Goal: Obtain resource: Download file/media

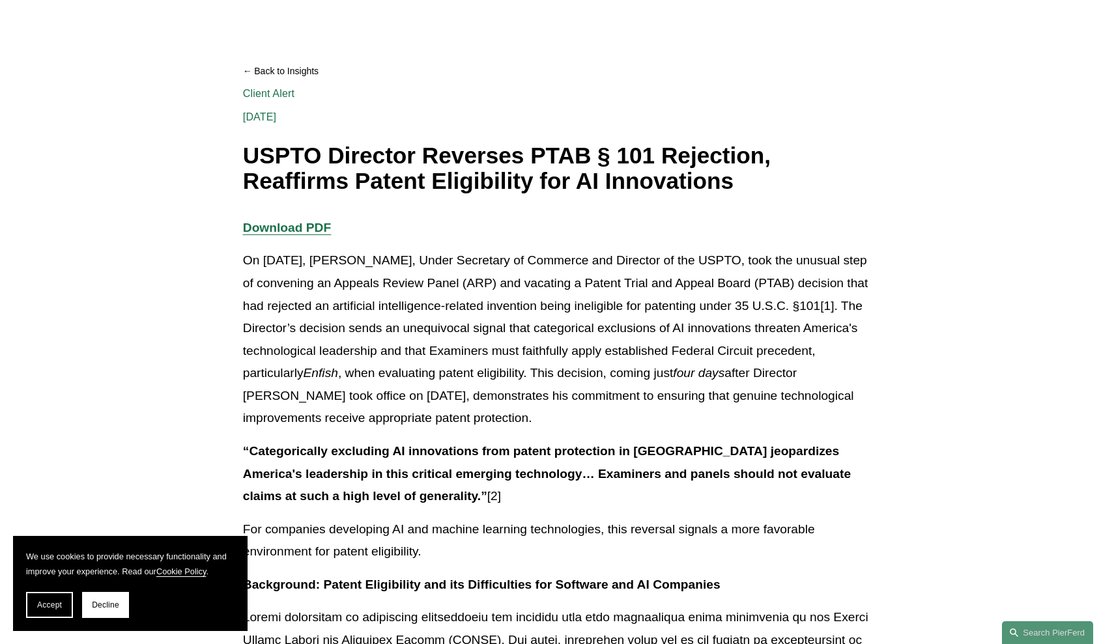
scroll to position [116, 0]
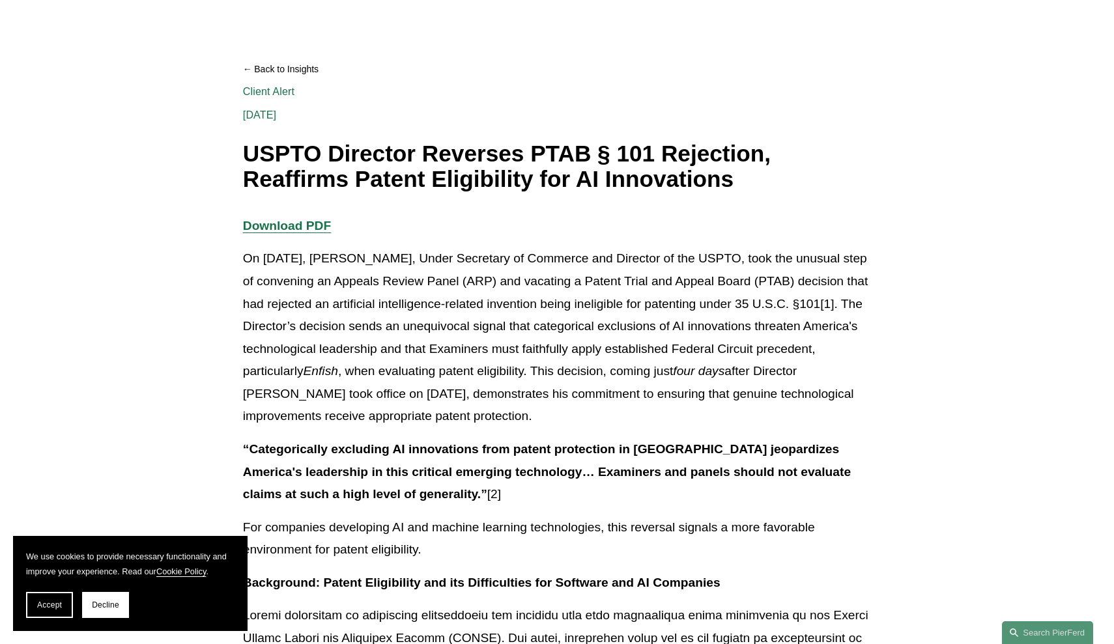
click at [300, 226] on strong "Download PDF" at bounding box center [287, 226] width 88 height 14
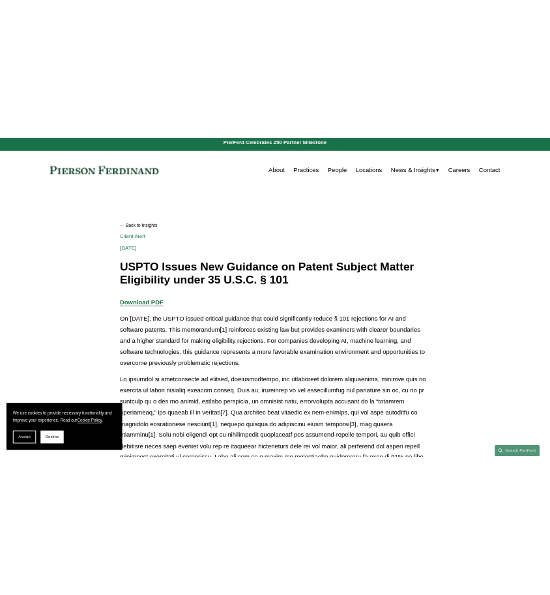
scroll to position [10, 0]
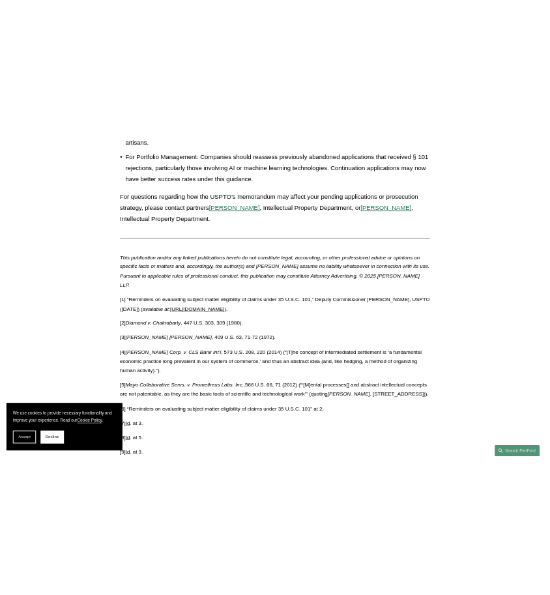
scroll to position [2328, 0]
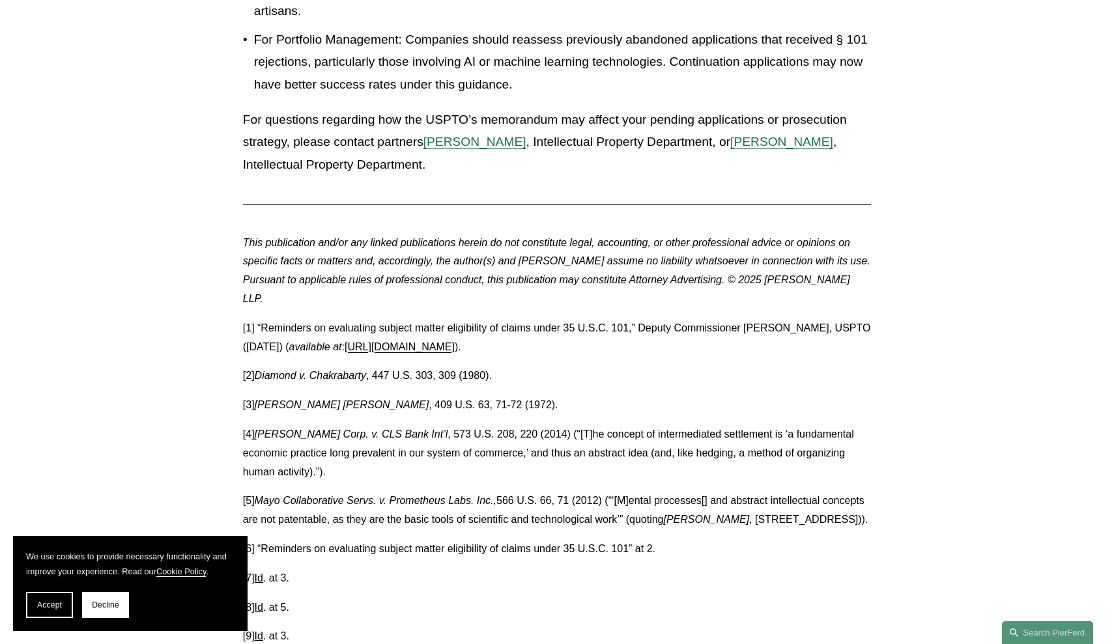
click at [455, 341] on link "[URL][DOMAIN_NAME]" at bounding box center [400, 346] width 110 height 11
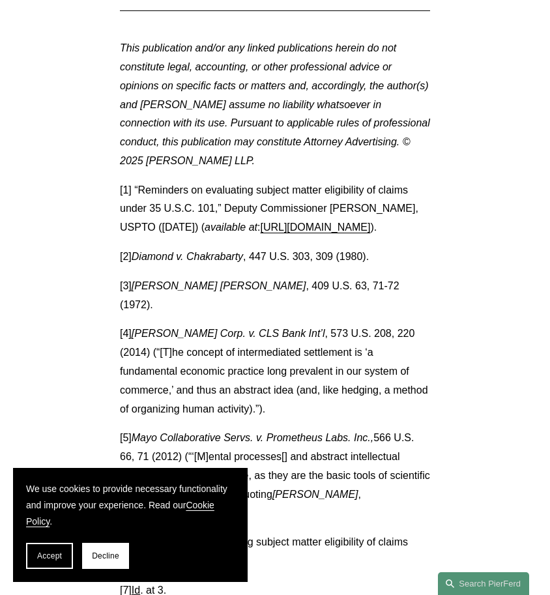
scroll to position [3937, 0]
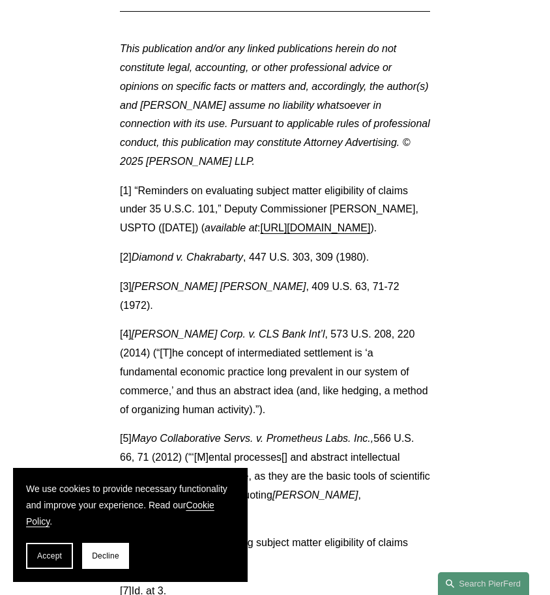
click at [347, 222] on link "[URL][DOMAIN_NAME]" at bounding box center [315, 227] width 110 height 11
